Goal: Task Accomplishment & Management: Manage account settings

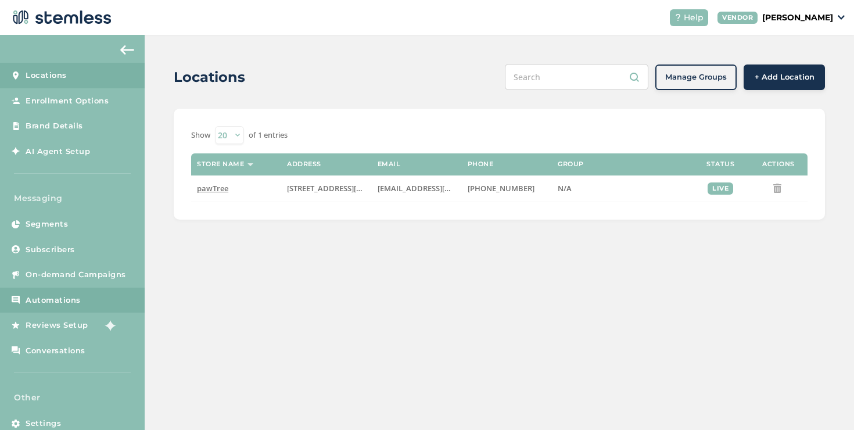
click at [63, 299] on span "Automations" at bounding box center [53, 301] width 55 height 12
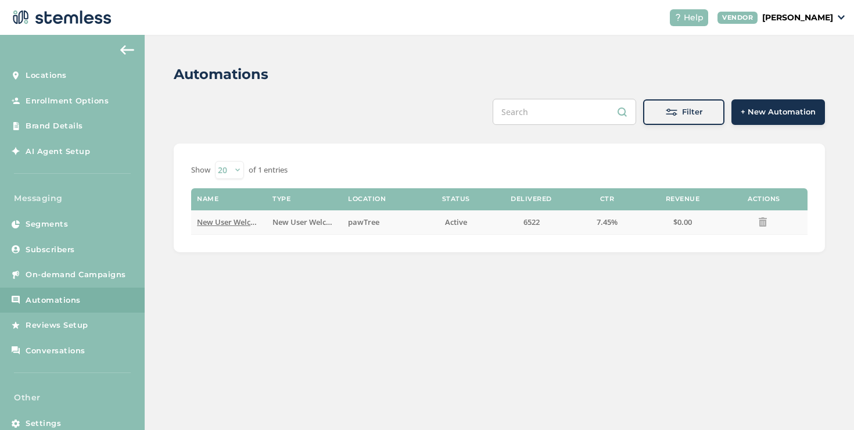
click at [246, 219] on span "New User Welcome" at bounding box center [231, 222] width 69 height 10
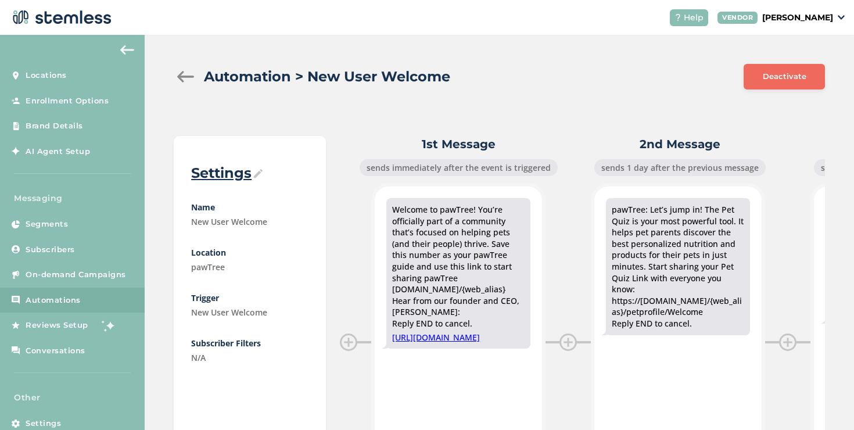
scroll to position [125, 0]
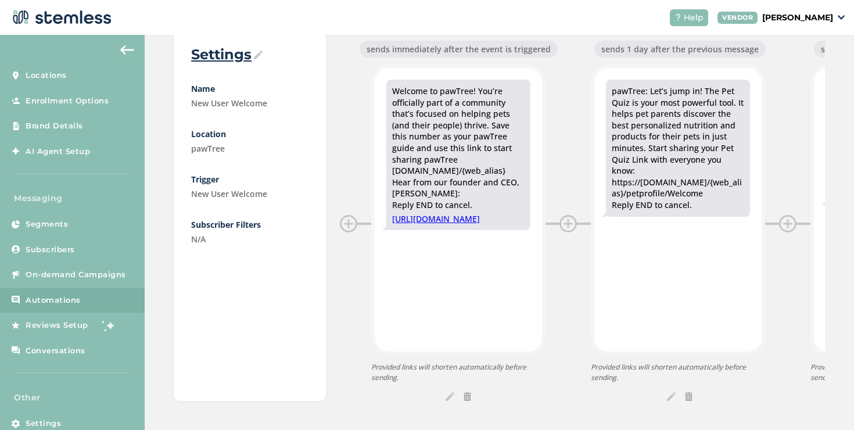
click at [446, 392] on img at bounding box center [450, 396] width 9 height 9
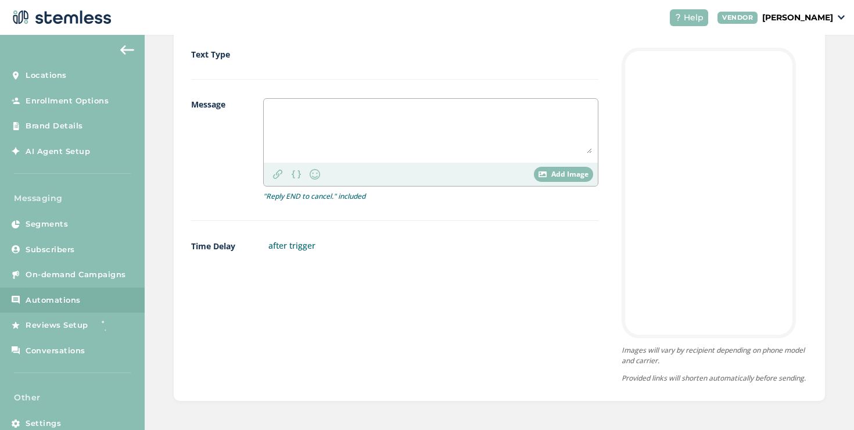
scroll to position [108, 0]
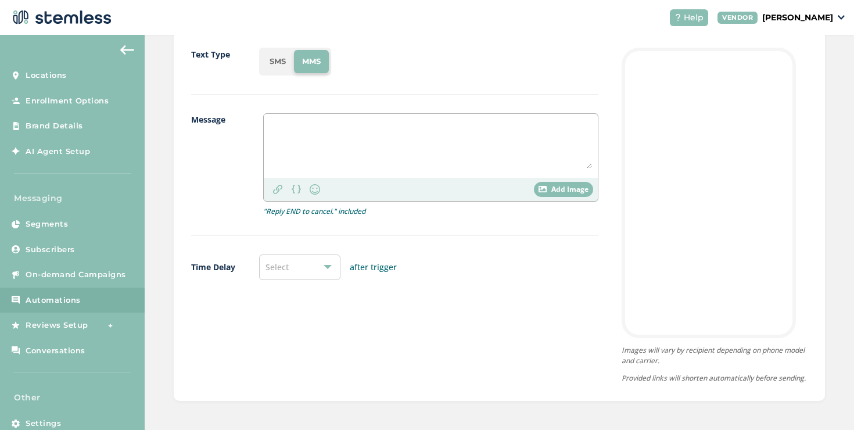
type textarea "Welcome to pawTree! You’re officially part of a community that’s focused on hel…"
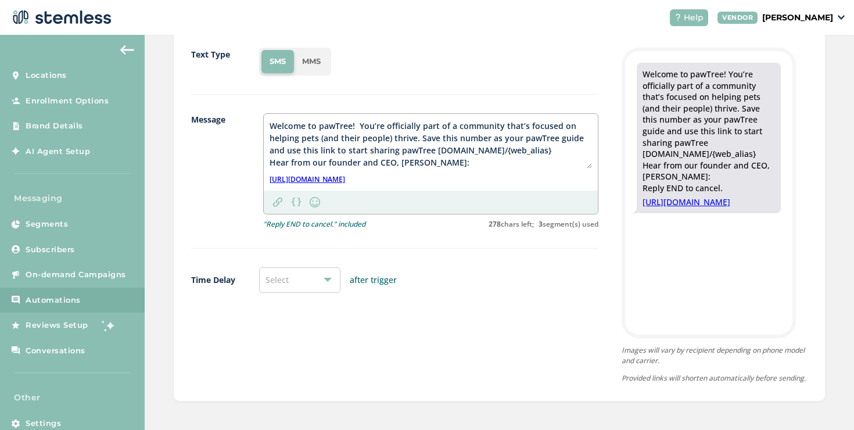
click at [316, 274] on div "Select" at bounding box center [299, 280] width 81 height 26
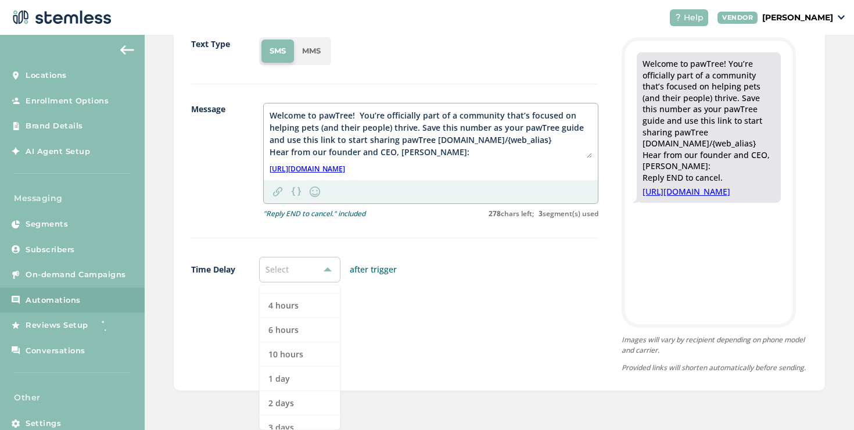
scroll to position [0, 0]
click at [224, 222] on div "Message Welcome to pawTree! You’re officially part of a community that’s focuse…" at bounding box center [394, 170] width 407 height 135
